Goal: Transaction & Acquisition: Download file/media

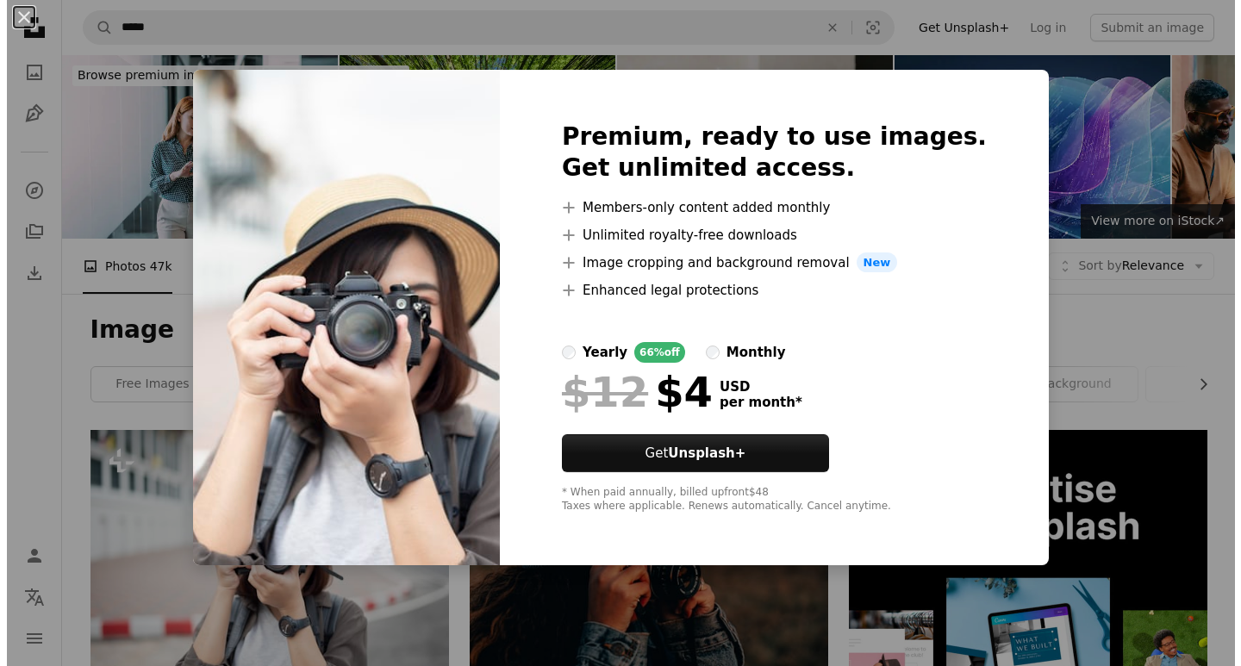
scroll to position [345, 0]
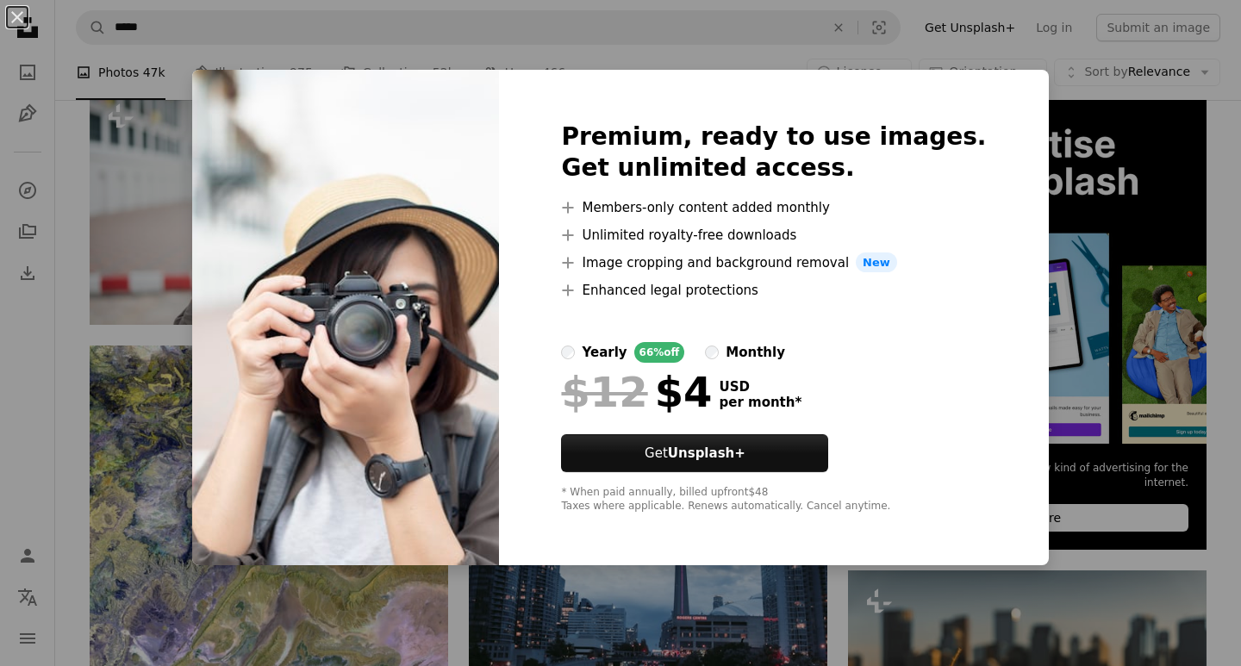
click at [1113, 517] on div "An X shape Premium, ready to use images. Get unlimited access. A plus sign Memb…" at bounding box center [620, 333] width 1241 height 666
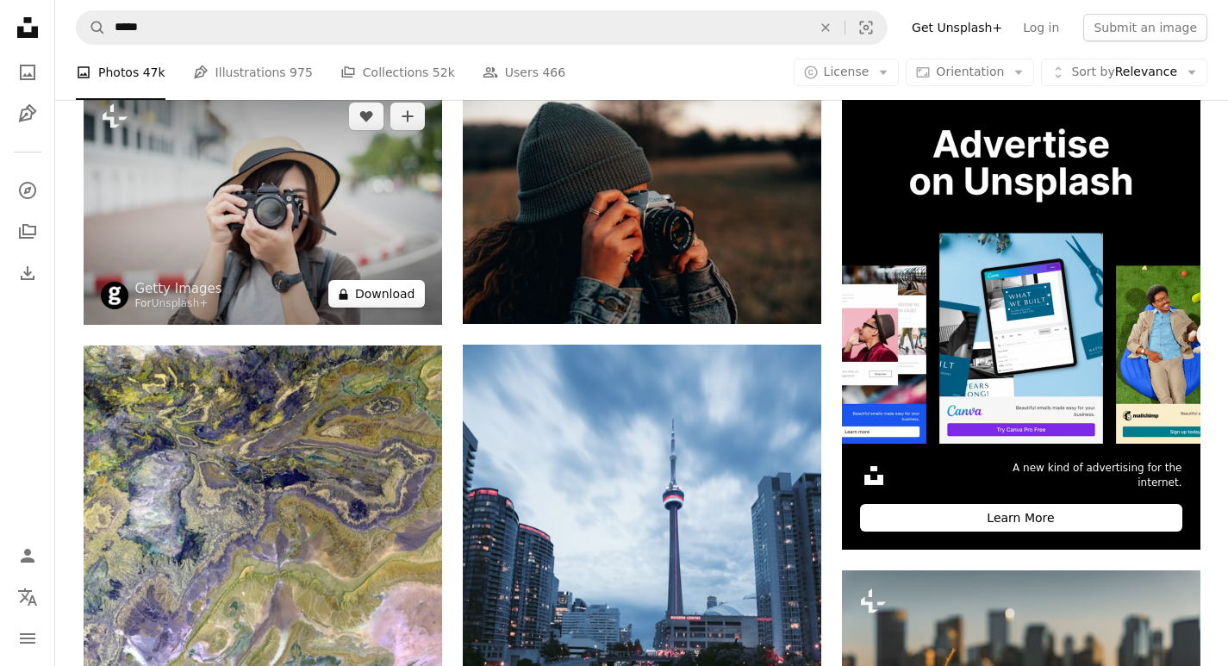
click at [370, 294] on button "A lock Download" at bounding box center [376, 294] width 97 height 28
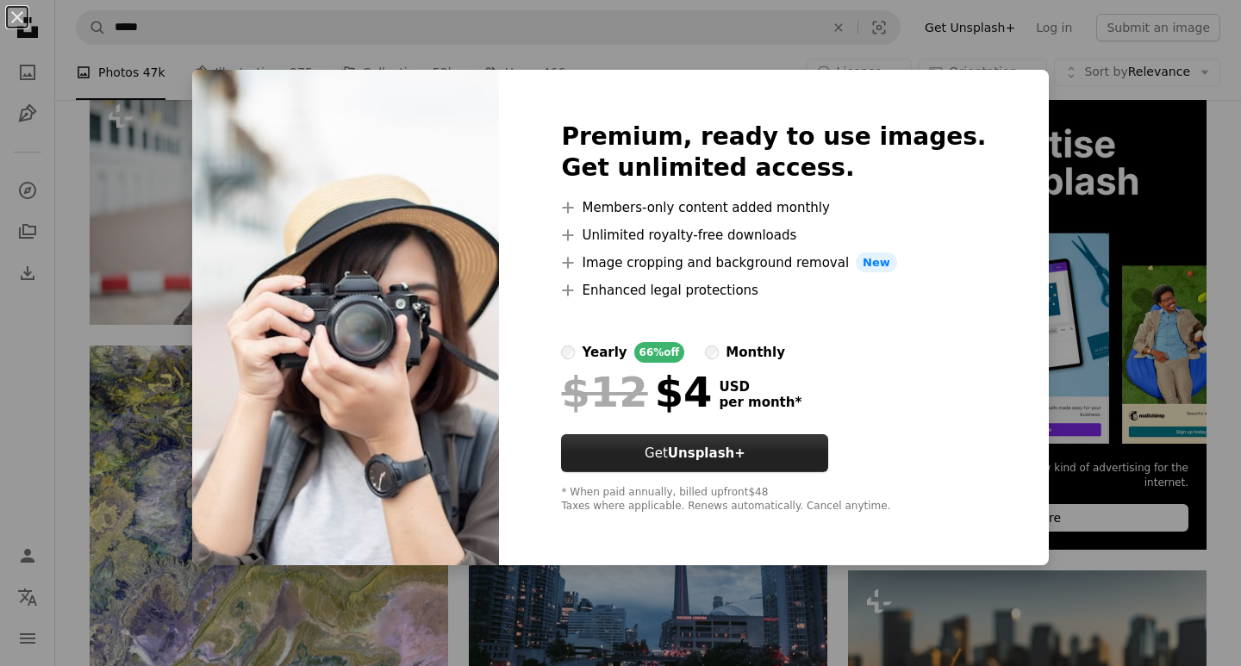
click at [699, 451] on button "Get Unsplash+" at bounding box center [694, 453] width 267 height 38
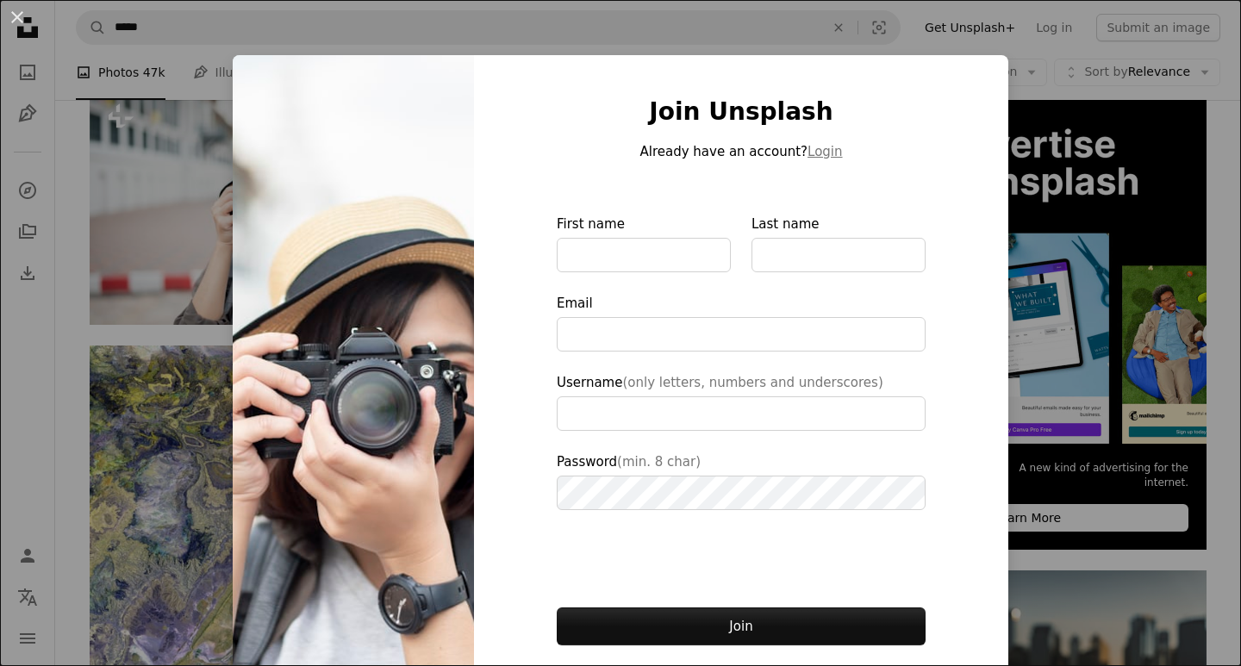
click at [1045, 203] on div "An X shape Join Unsplash Already have an account? Login First name Last name Em…" at bounding box center [620, 333] width 1241 height 666
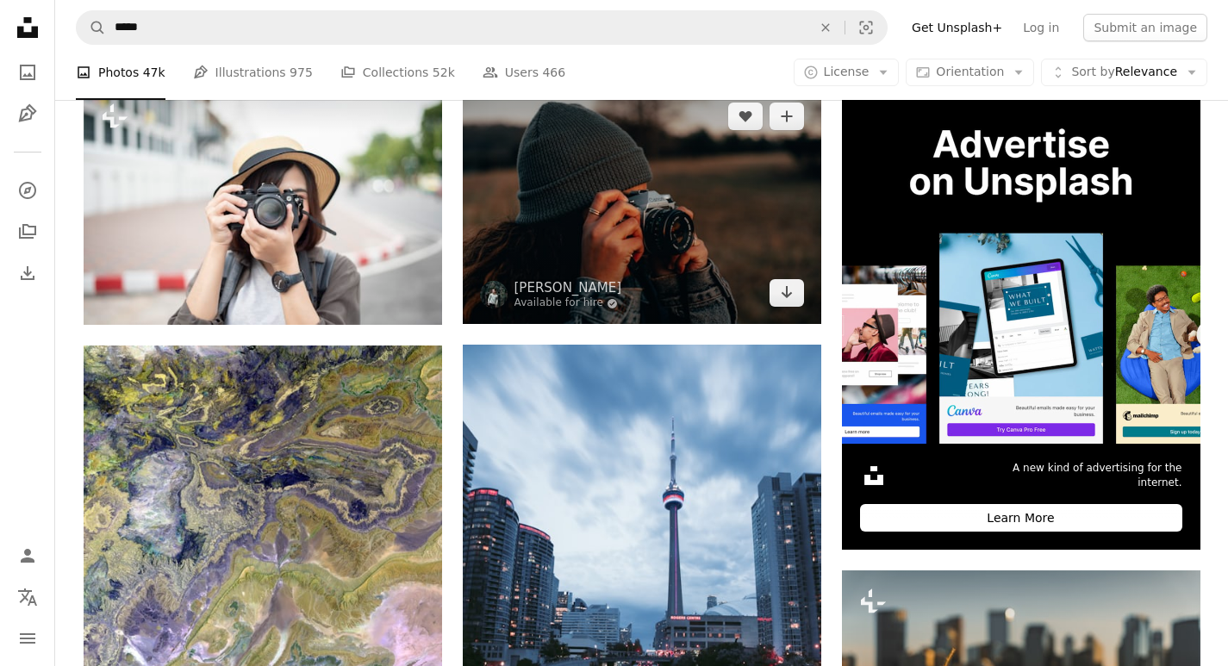
click at [611, 190] on img at bounding box center [642, 204] width 359 height 239
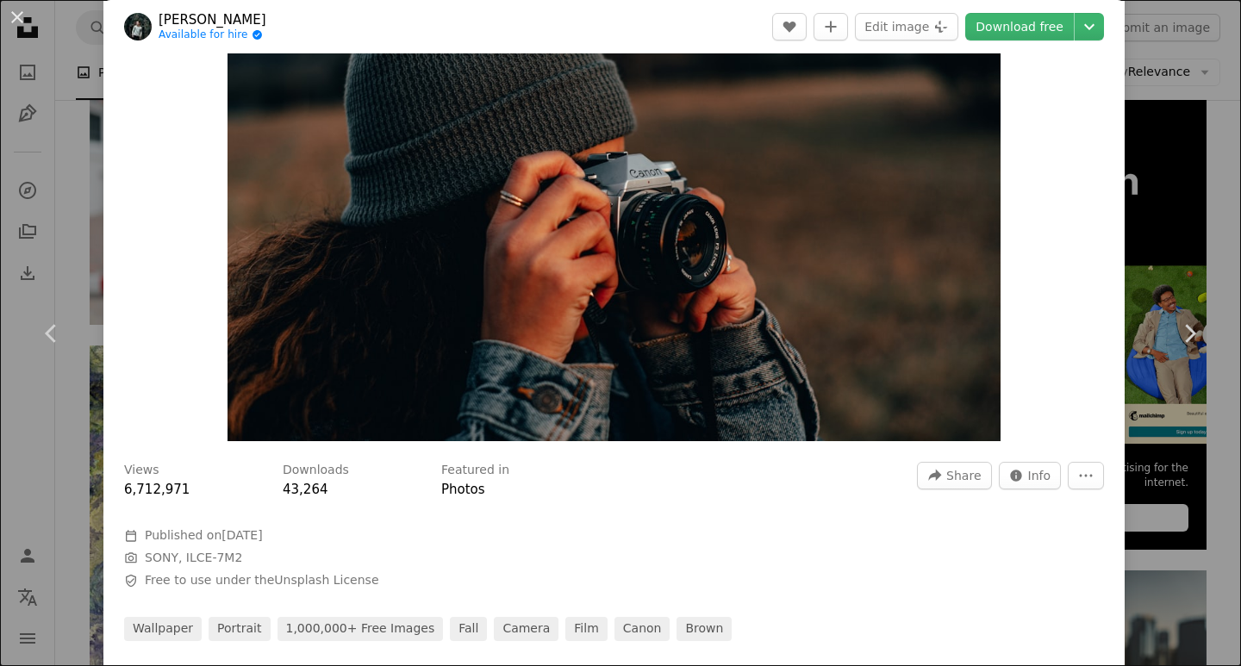
scroll to position [172, 0]
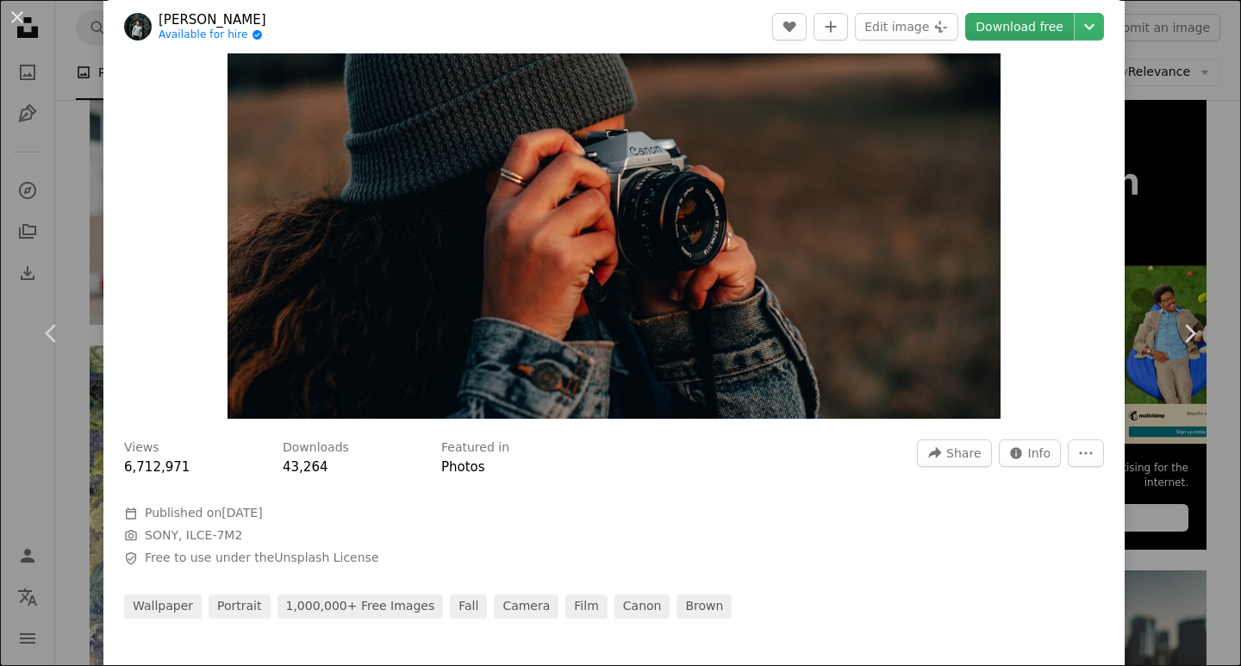
click at [1007, 18] on link "Download free" at bounding box center [1019, 27] width 109 height 28
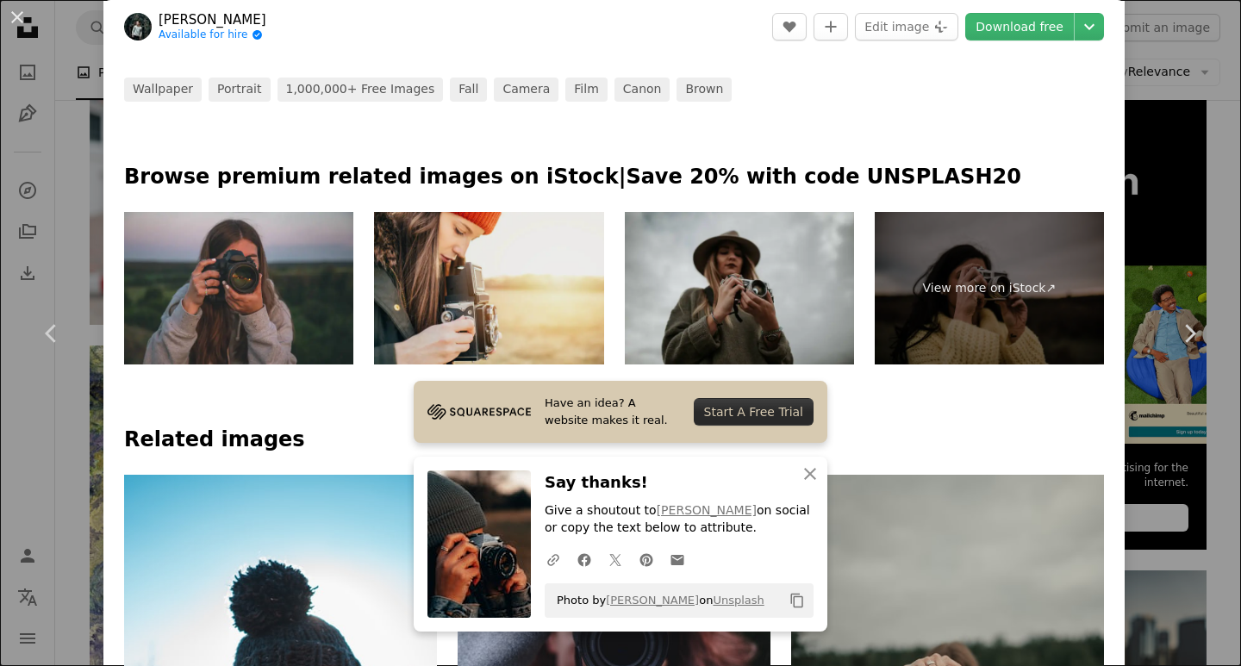
scroll to position [603, 0]
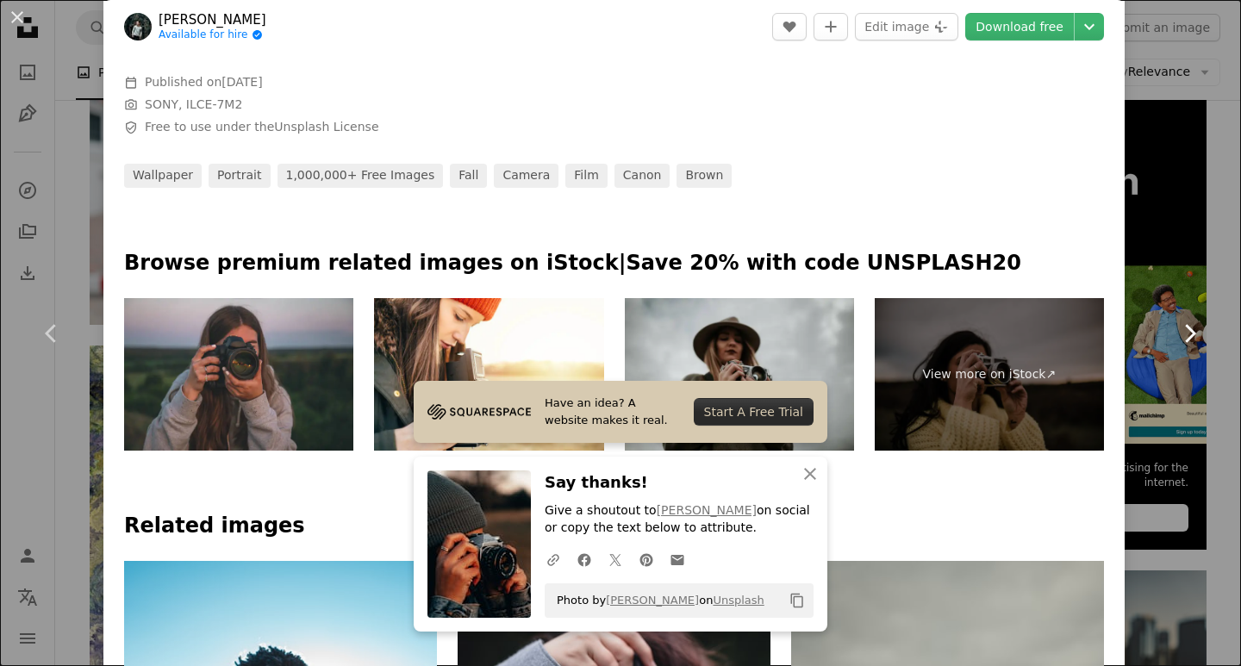
click at [1185, 395] on link "Chevron right" at bounding box center [1189, 333] width 103 height 165
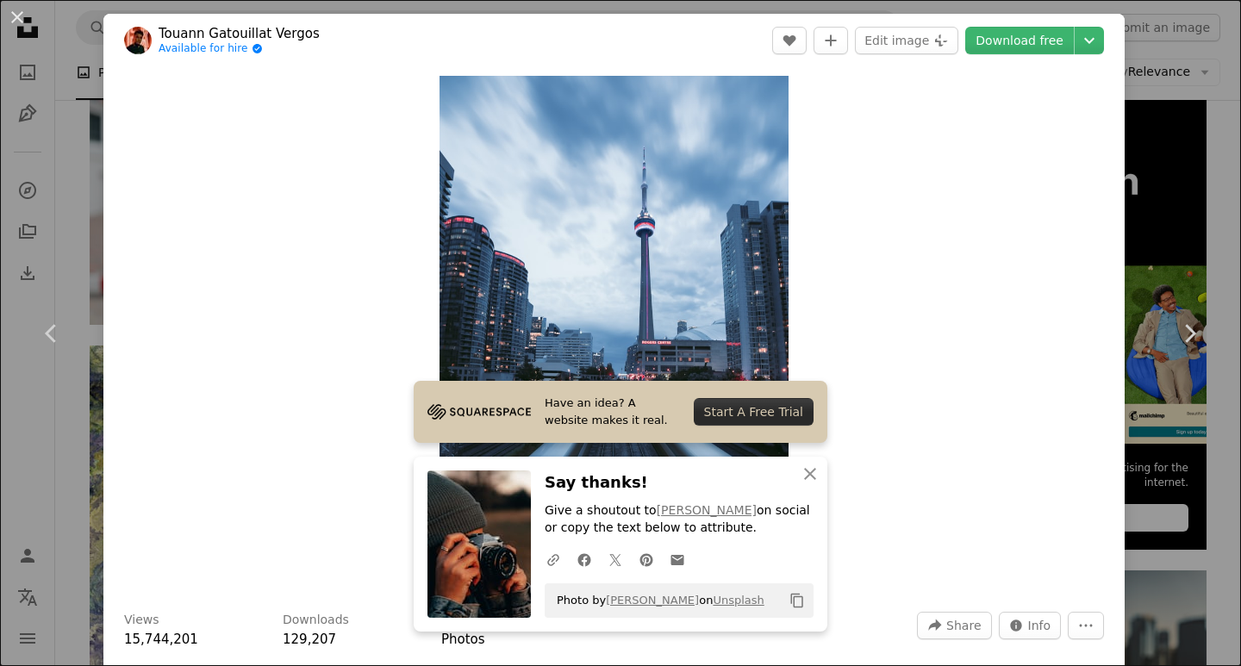
click at [1147, 11] on div "An X shape Chevron left Chevron right Touann Gatouillat [PERSON_NAME] Available…" at bounding box center [620, 333] width 1241 height 666
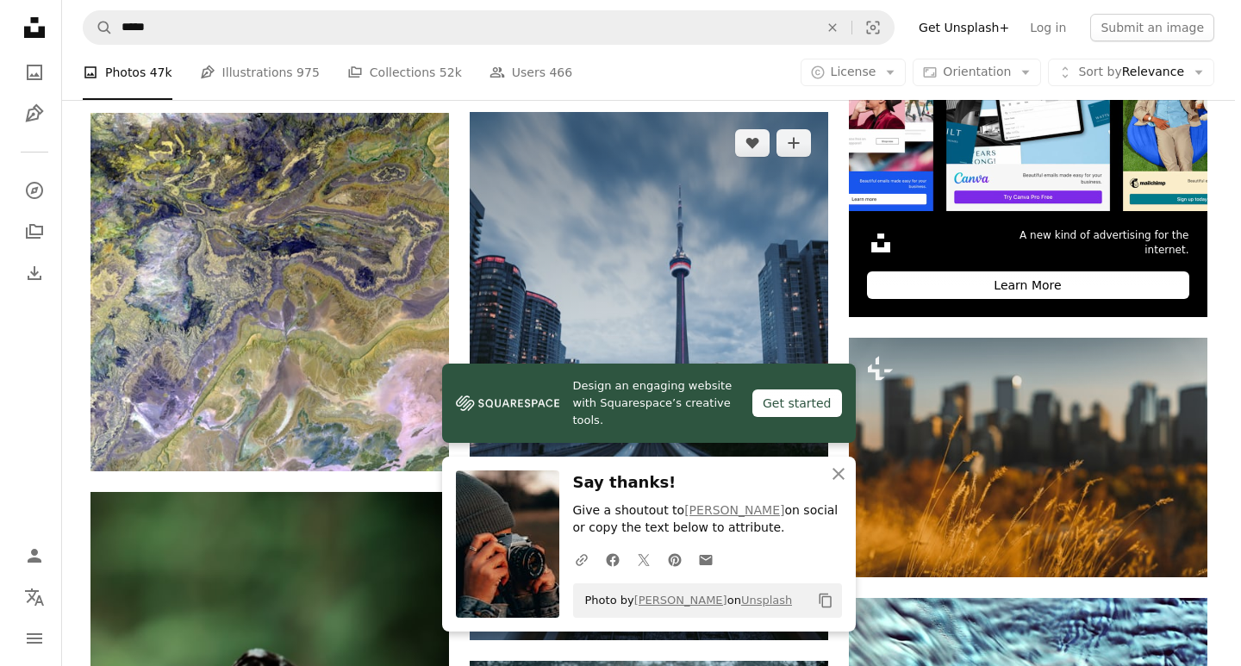
scroll to position [603, 0]
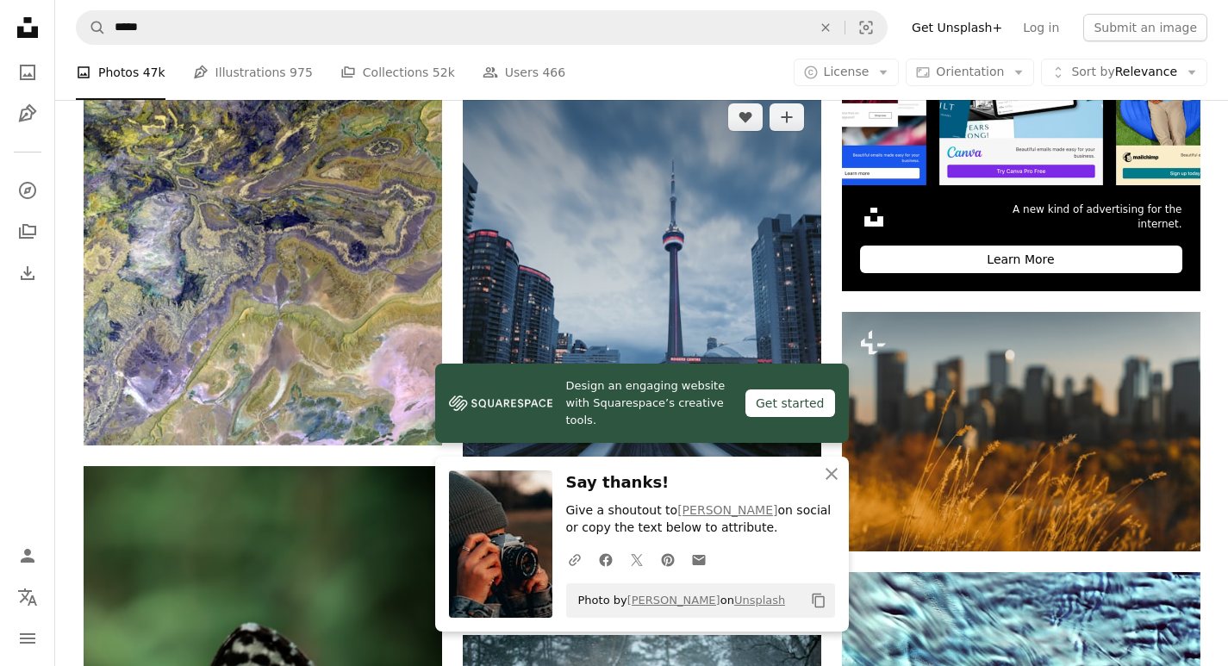
click at [597, 271] on img at bounding box center [642, 349] width 359 height 527
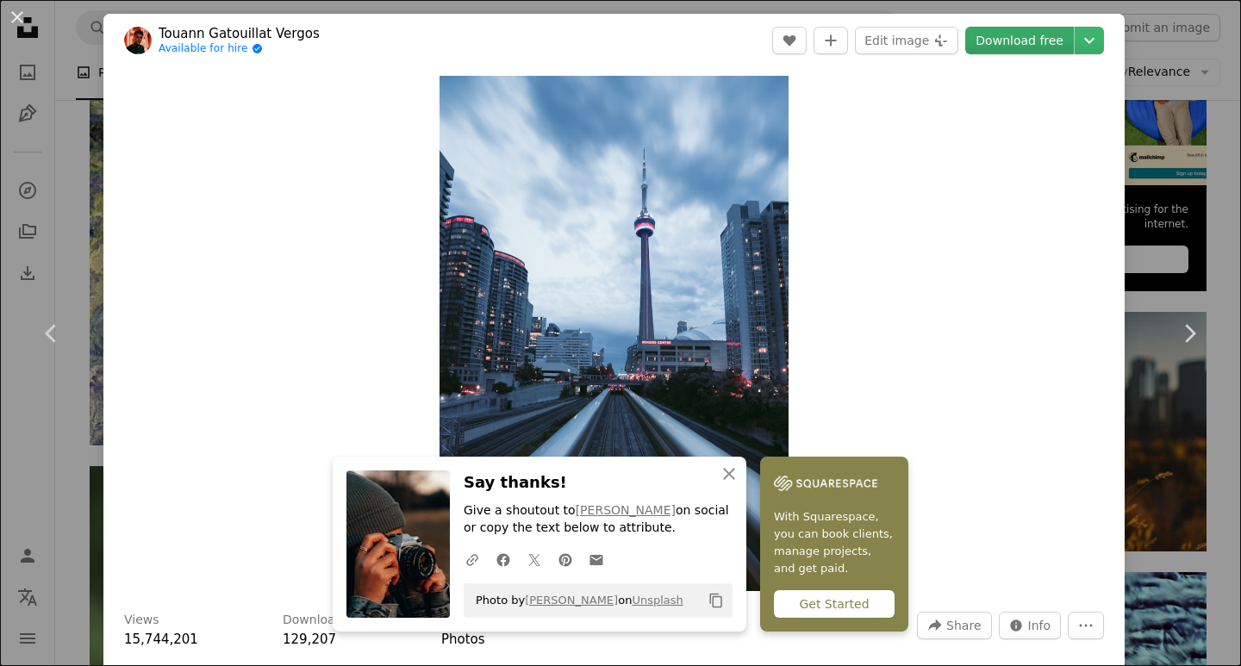
click at [977, 38] on link "Download free" at bounding box center [1019, 41] width 109 height 28
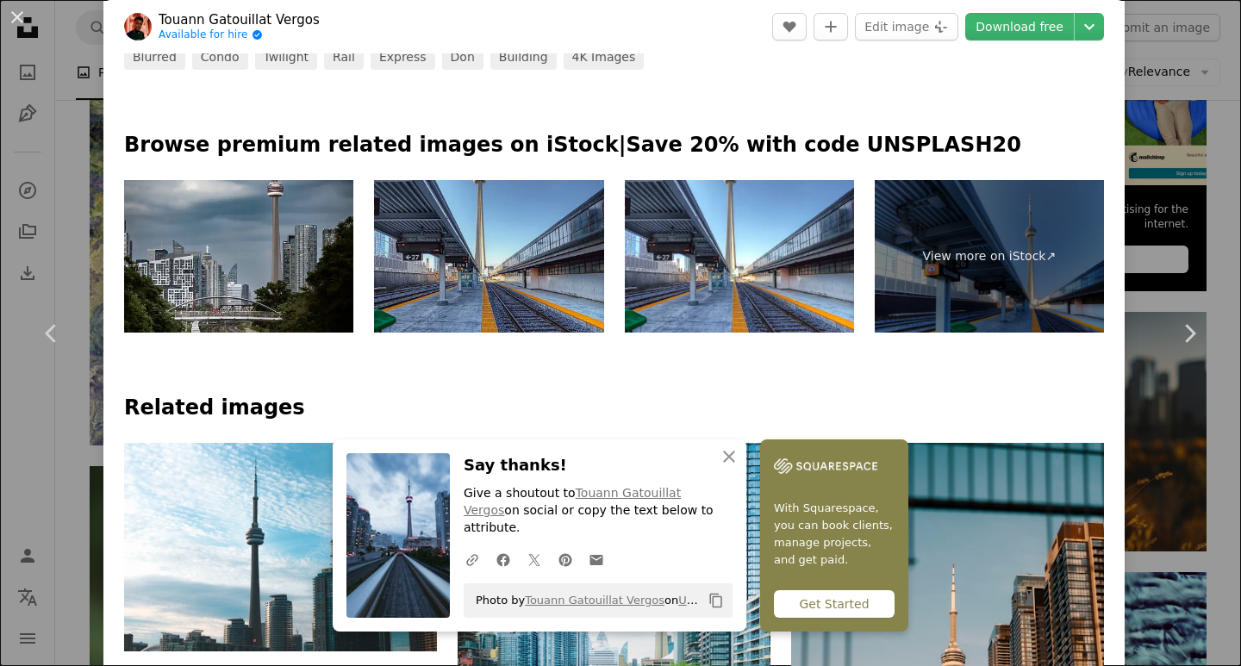
scroll to position [776, 0]
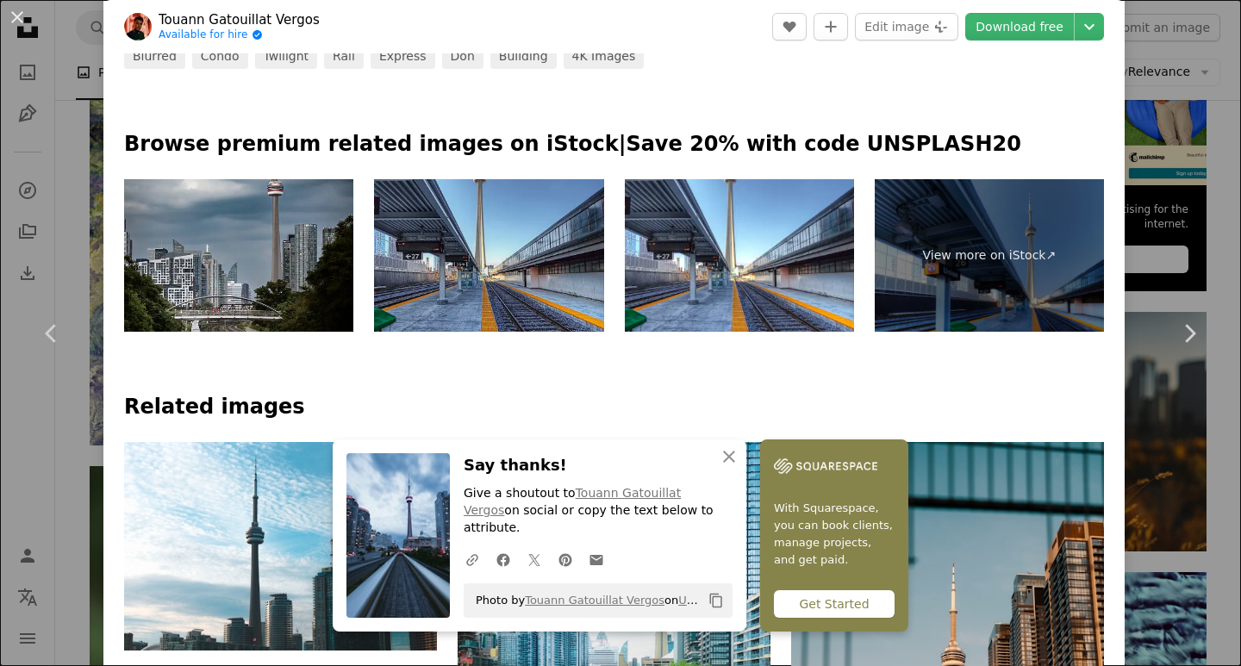
click at [536, 253] on img at bounding box center [488, 255] width 229 height 153
